Goal: Information Seeking & Learning: Learn about a topic

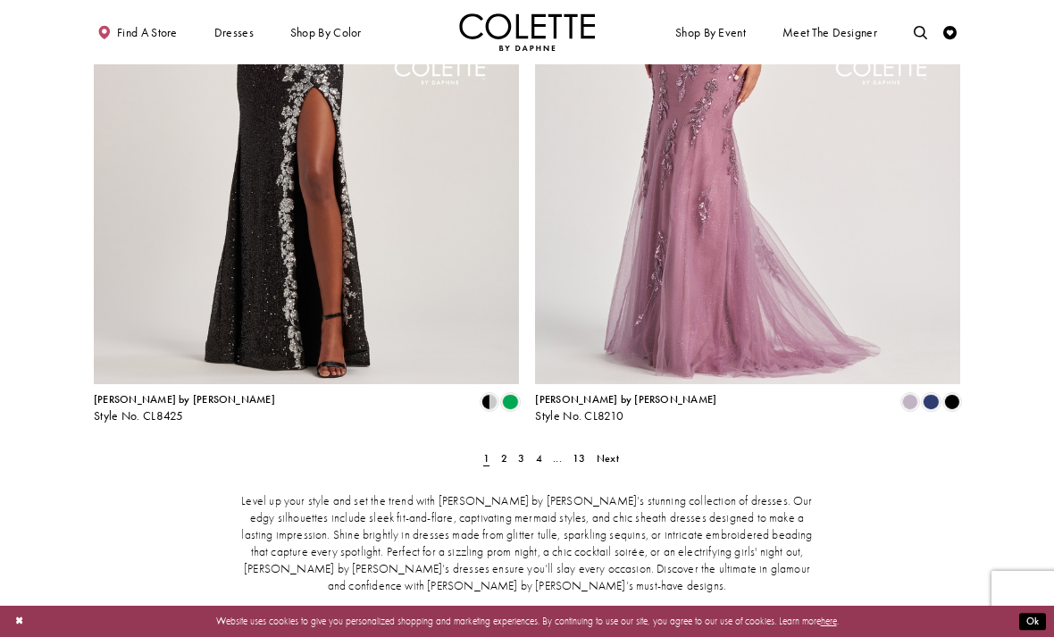
scroll to position [2375, 0]
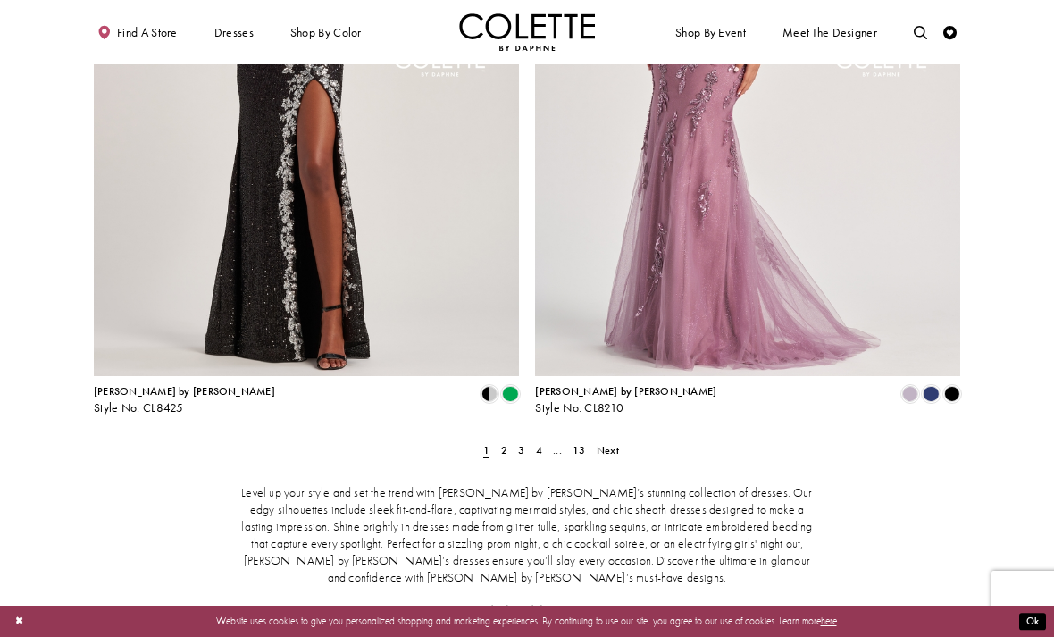
click at [610, 443] on span "Next" at bounding box center [608, 450] width 22 height 14
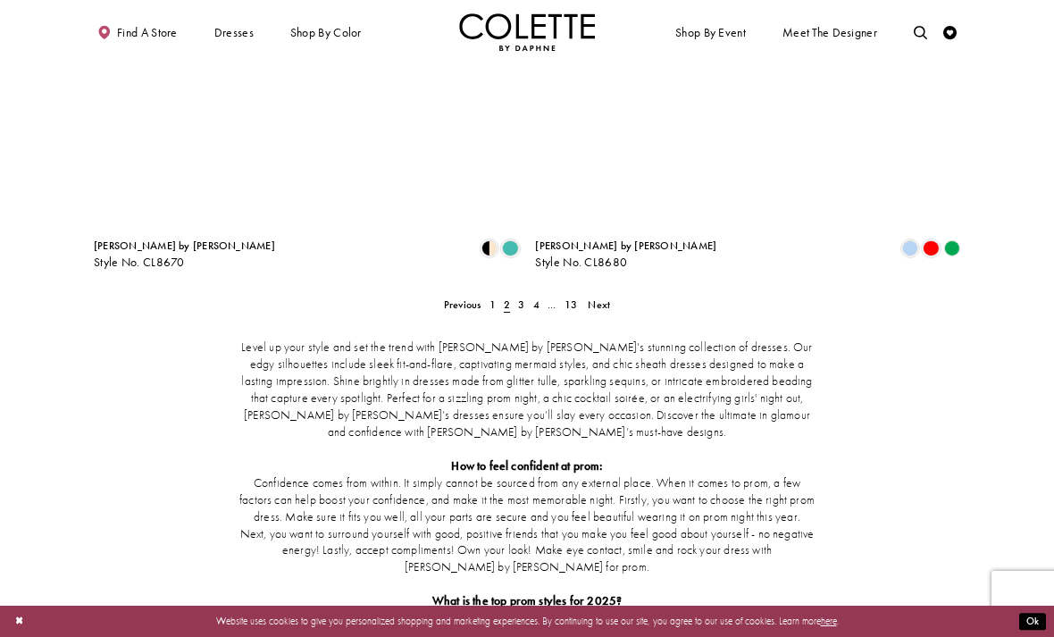
scroll to position [2531, 0]
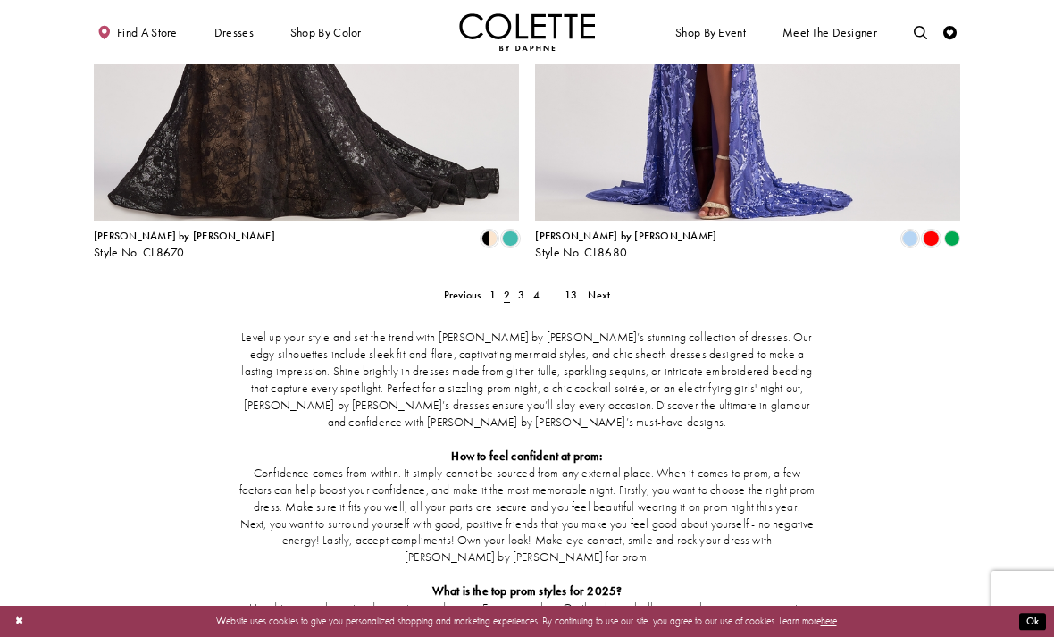
click at [606, 288] on span "Next" at bounding box center [599, 295] width 22 height 14
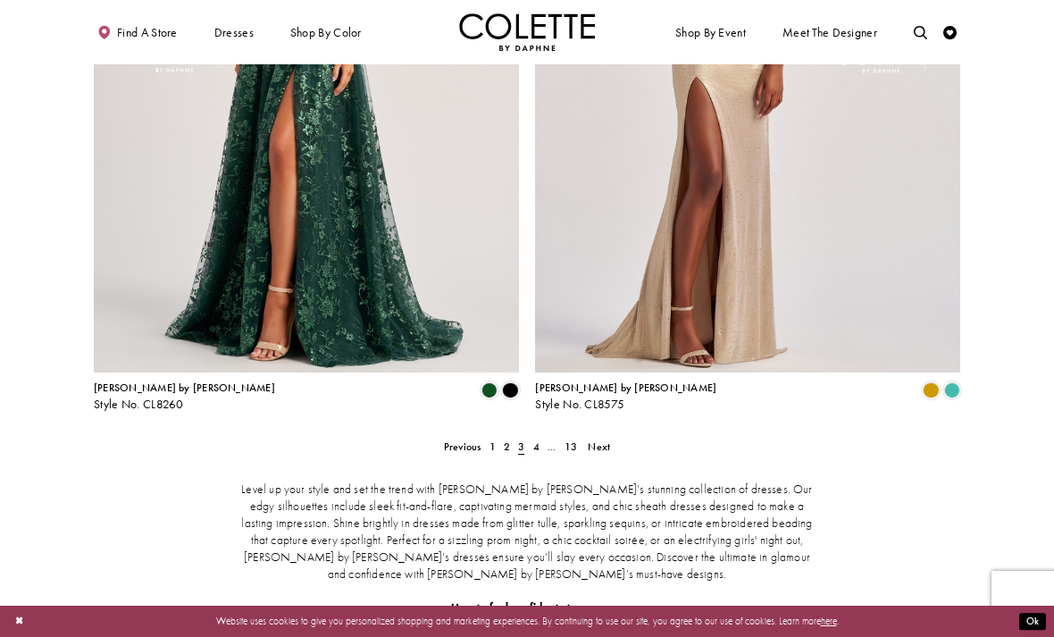
scroll to position [2386, 0]
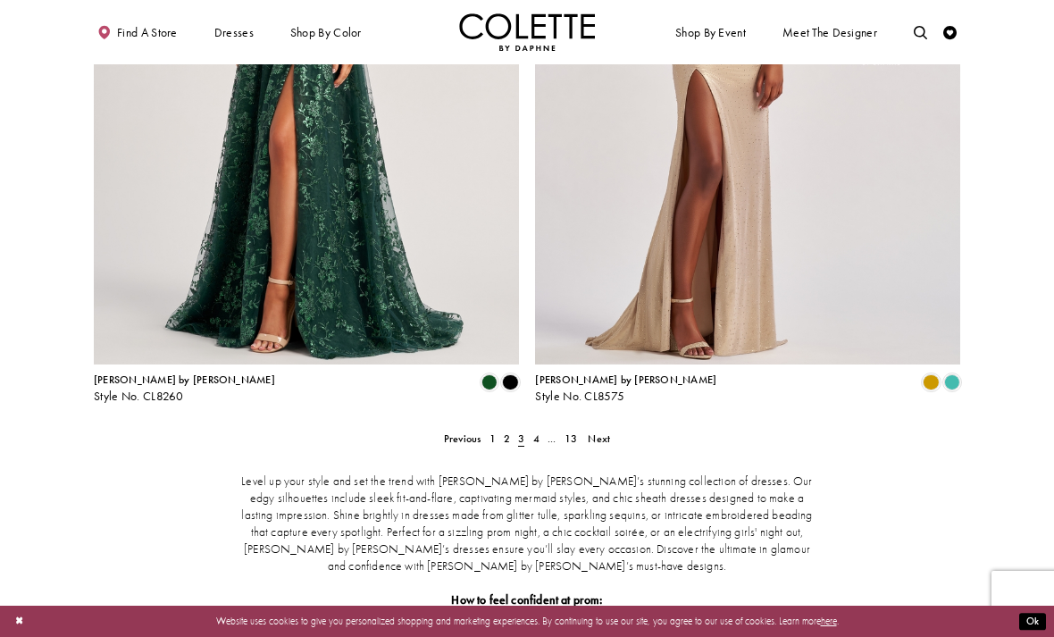
click at [605, 429] on link "Next" at bounding box center [599, 439] width 30 height 20
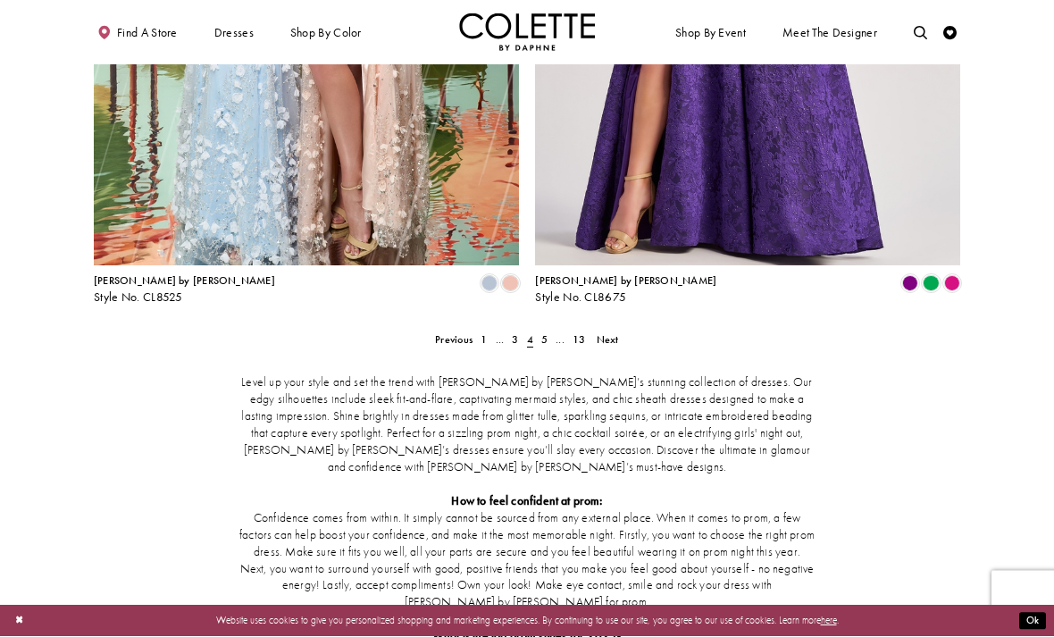
scroll to position [2490, 0]
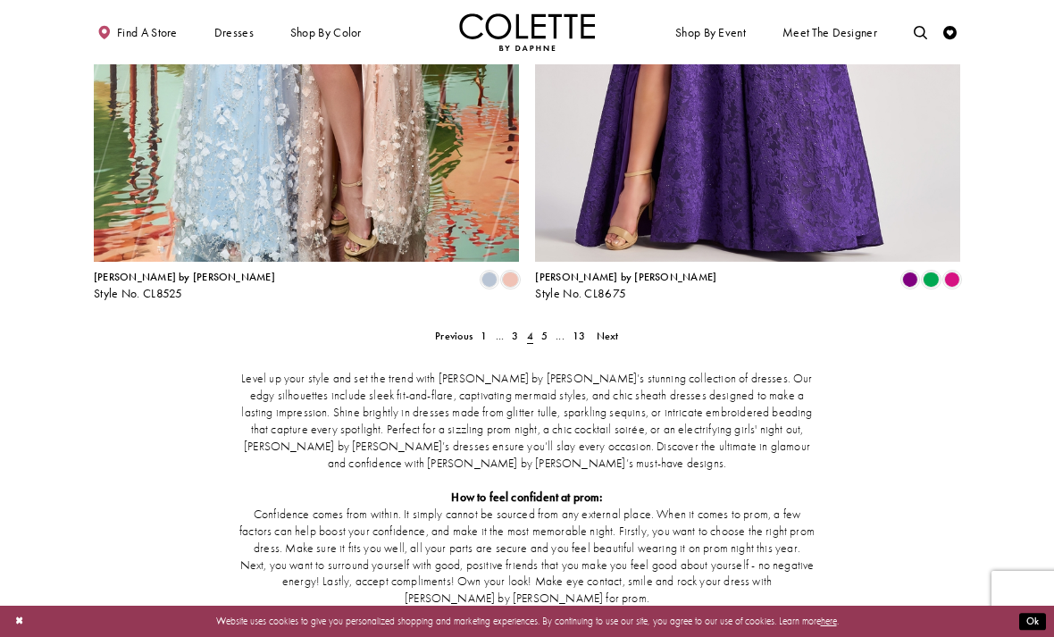
click at [602, 326] on link "Next" at bounding box center [607, 336] width 30 height 20
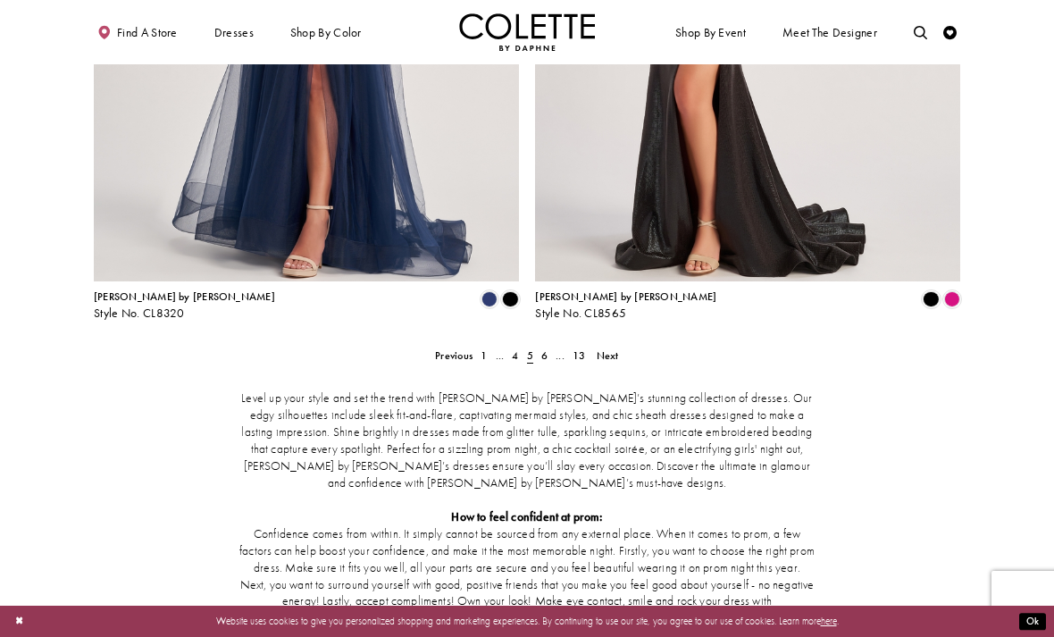
scroll to position [2472, 0]
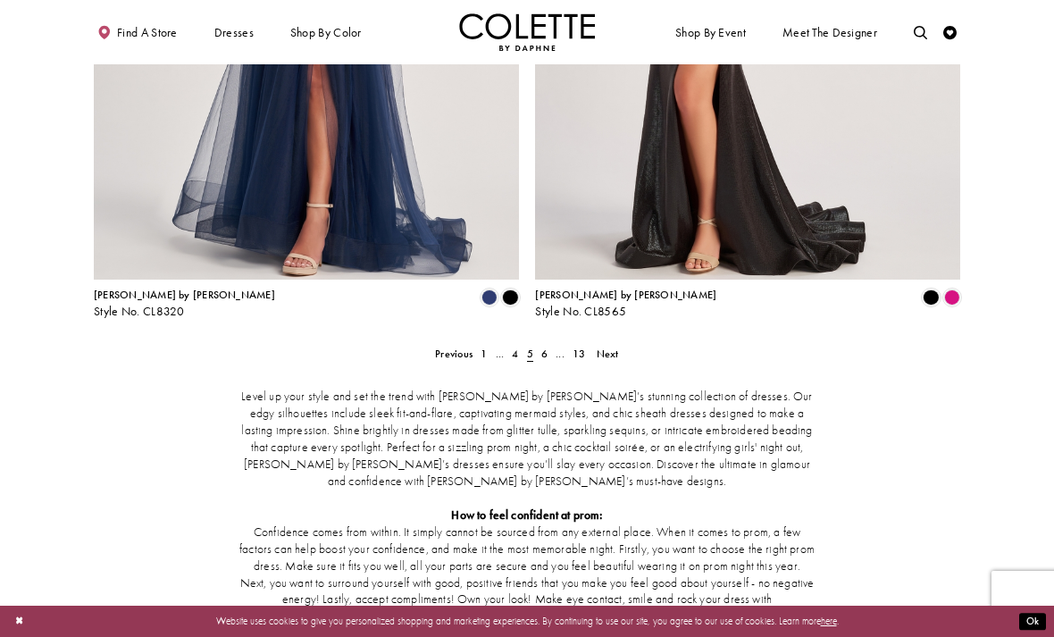
click at [611, 344] on link "Next" at bounding box center [607, 354] width 30 height 20
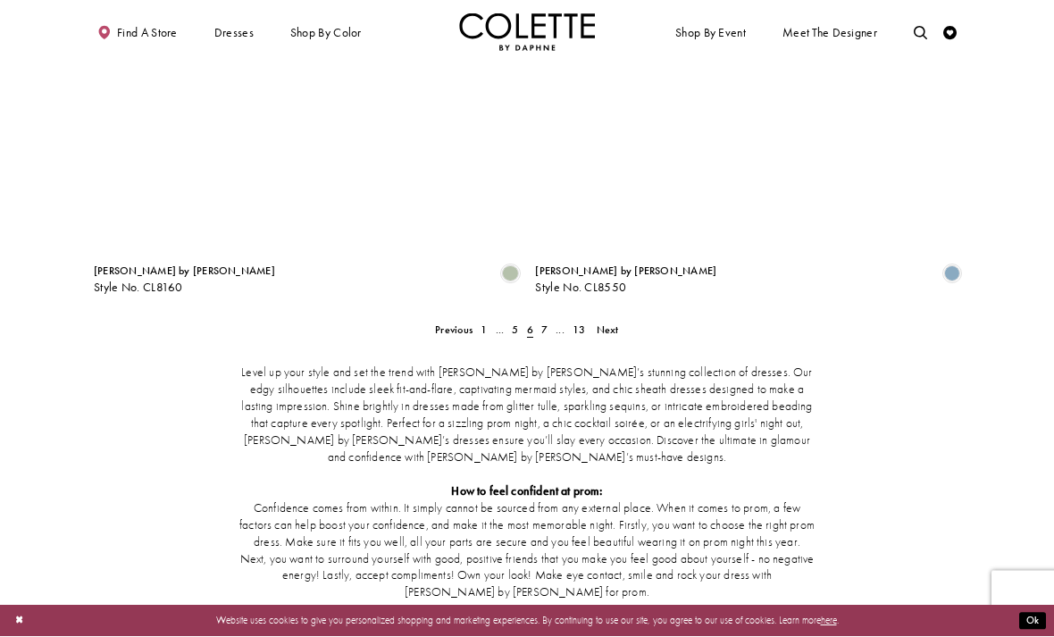
scroll to position [2496, 0]
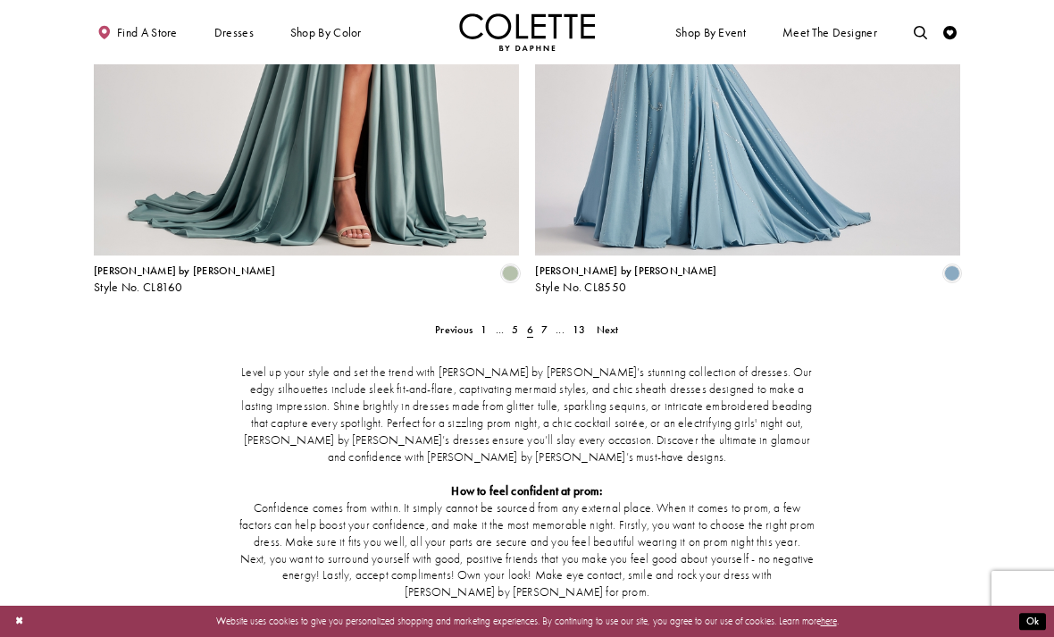
click at [610, 322] on span "Next" at bounding box center [608, 329] width 22 height 14
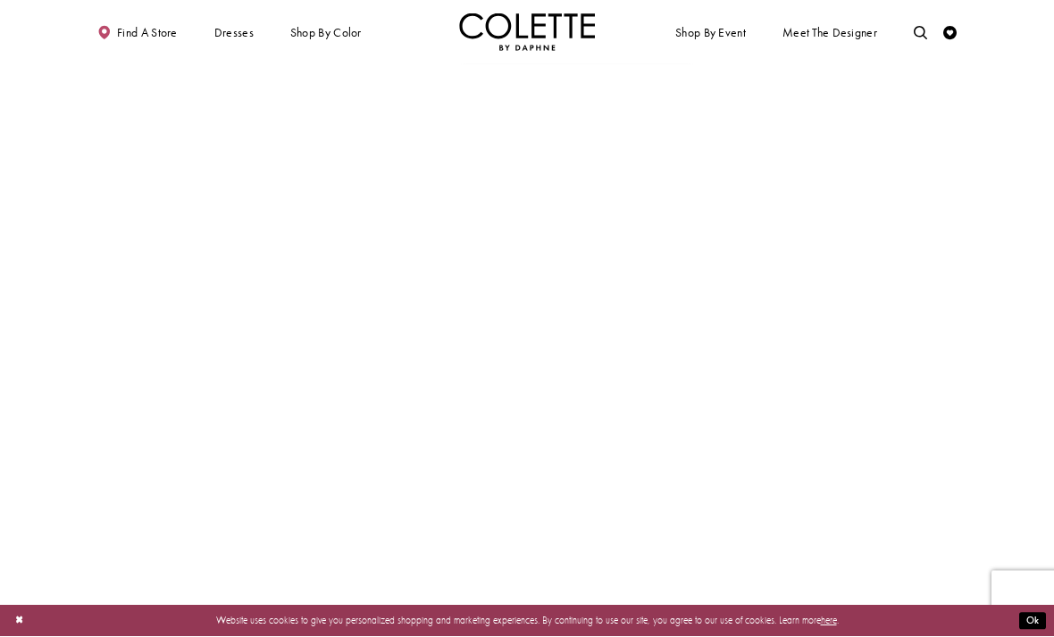
scroll to position [2127, 0]
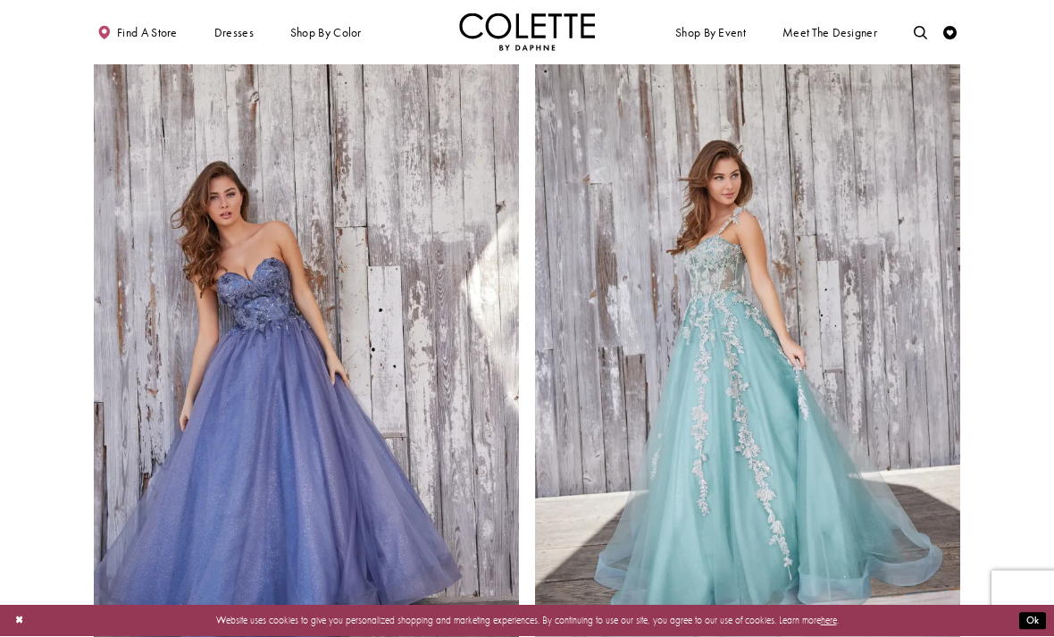
scroll to position [2115, 0]
click at [305, 337] on img "Visit Colette by Daphne Style No. CL5161 Page" at bounding box center [306, 327] width 425 height 618
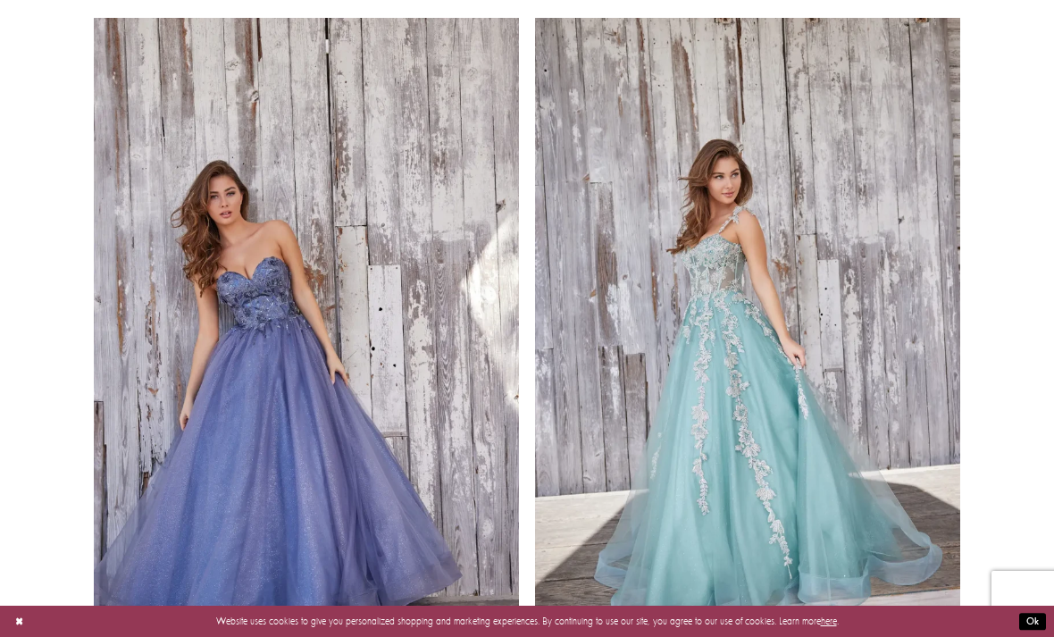
scroll to position [2173, 0]
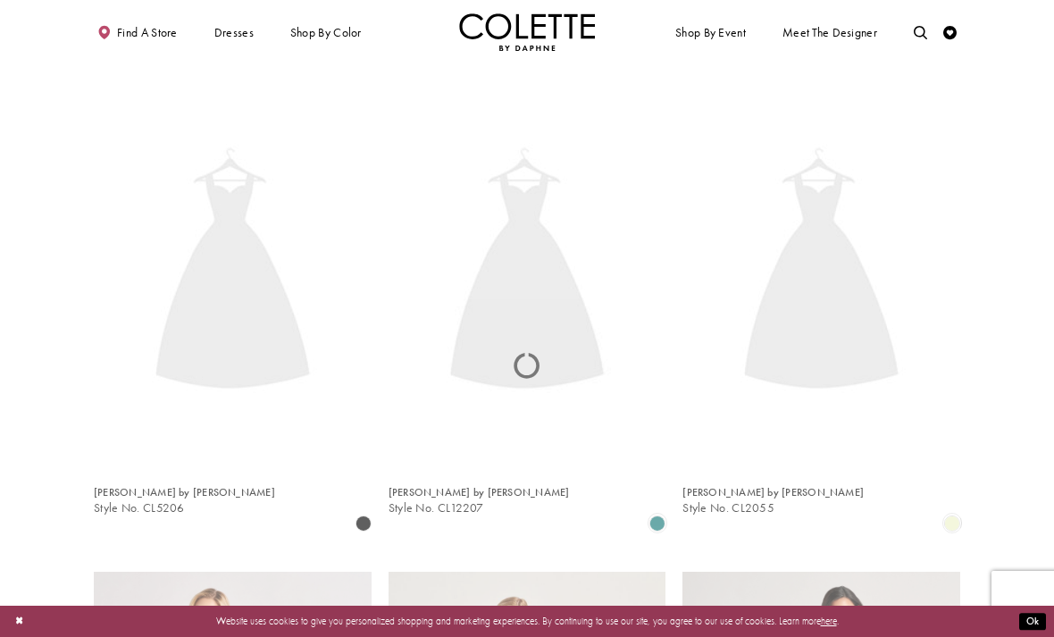
scroll to position [72, 0]
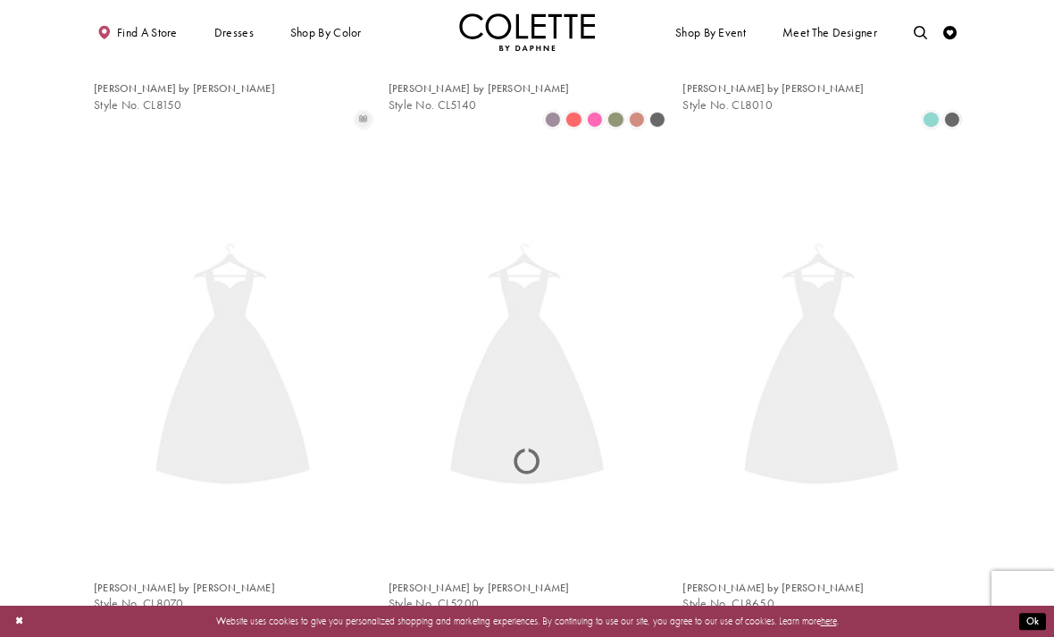
scroll to position [72, 0]
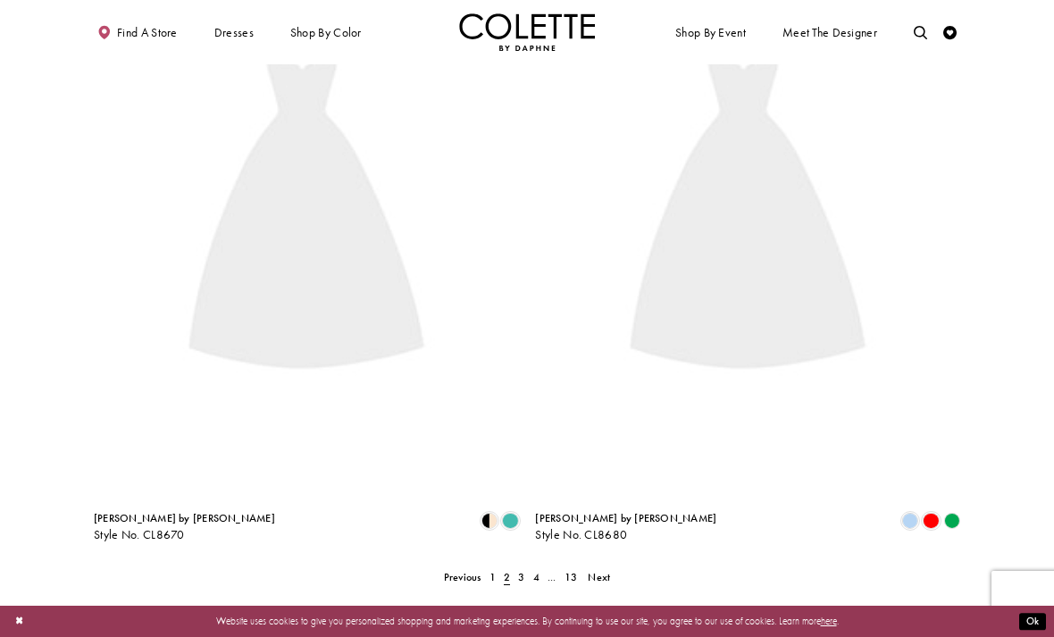
scroll to position [72, 0]
